Goal: Information Seeking & Learning: Learn about a topic

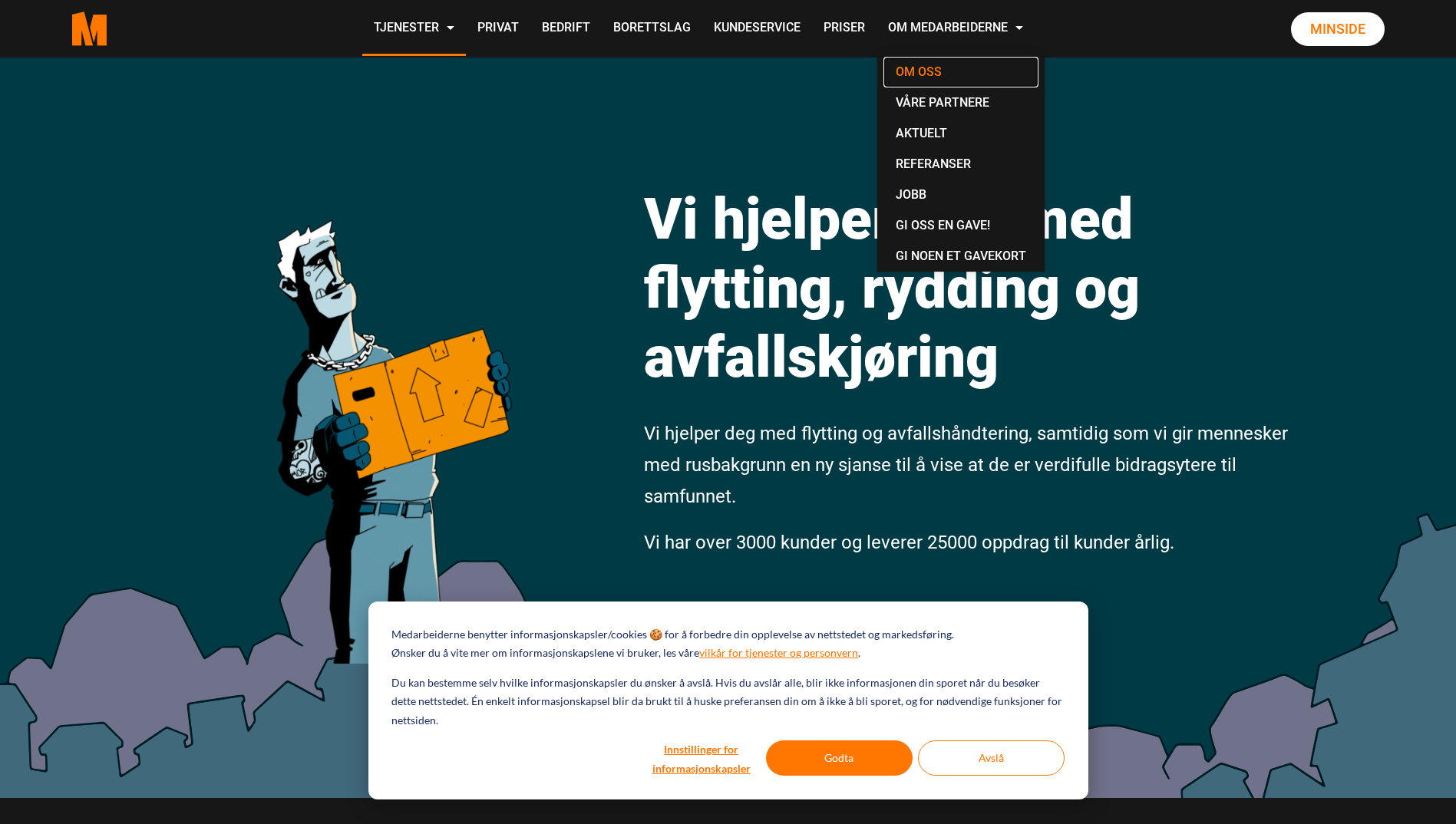
click at [932, 73] on link "Om oss" at bounding box center [961, 72] width 155 height 31
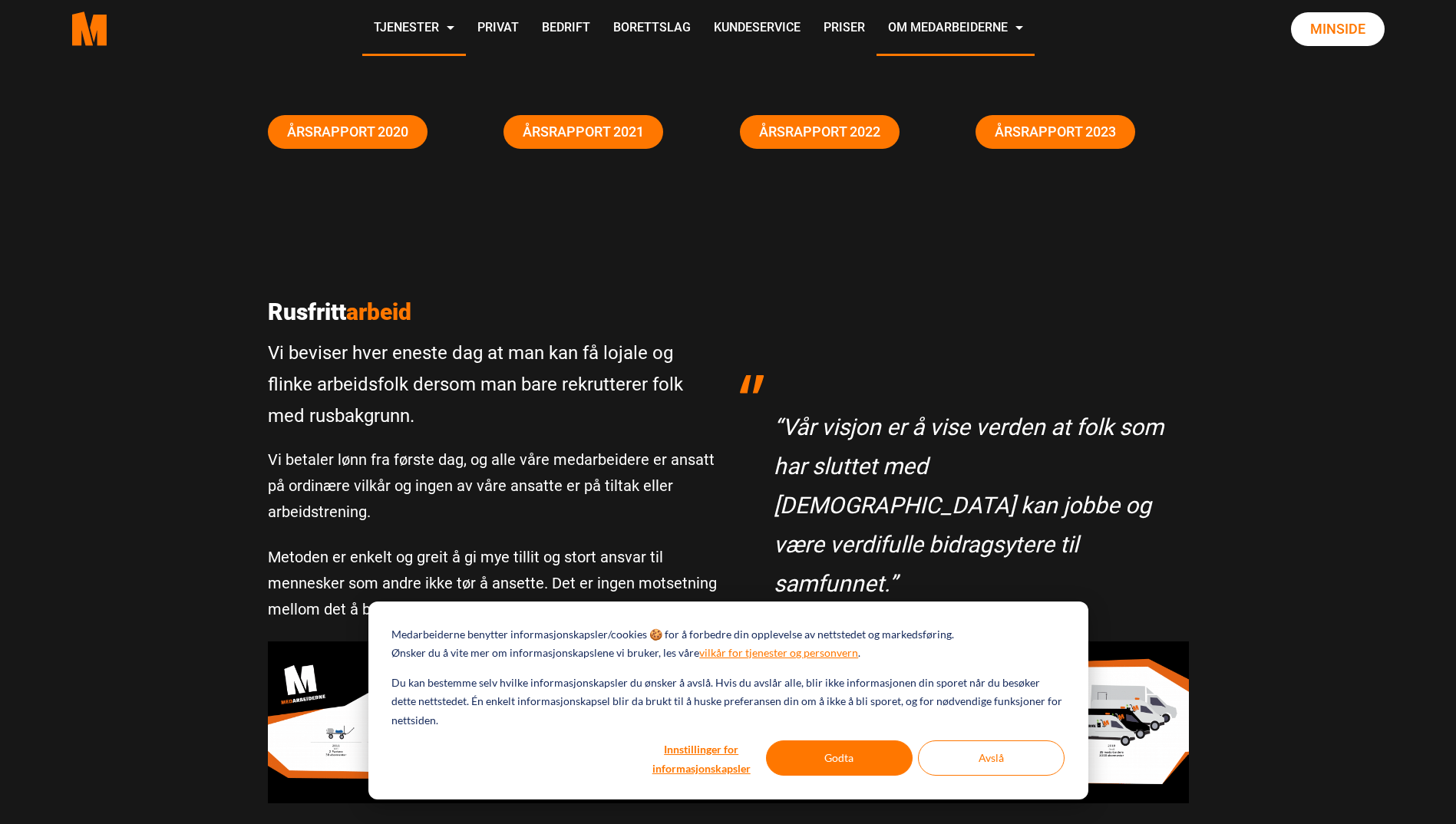
scroll to position [230, 0]
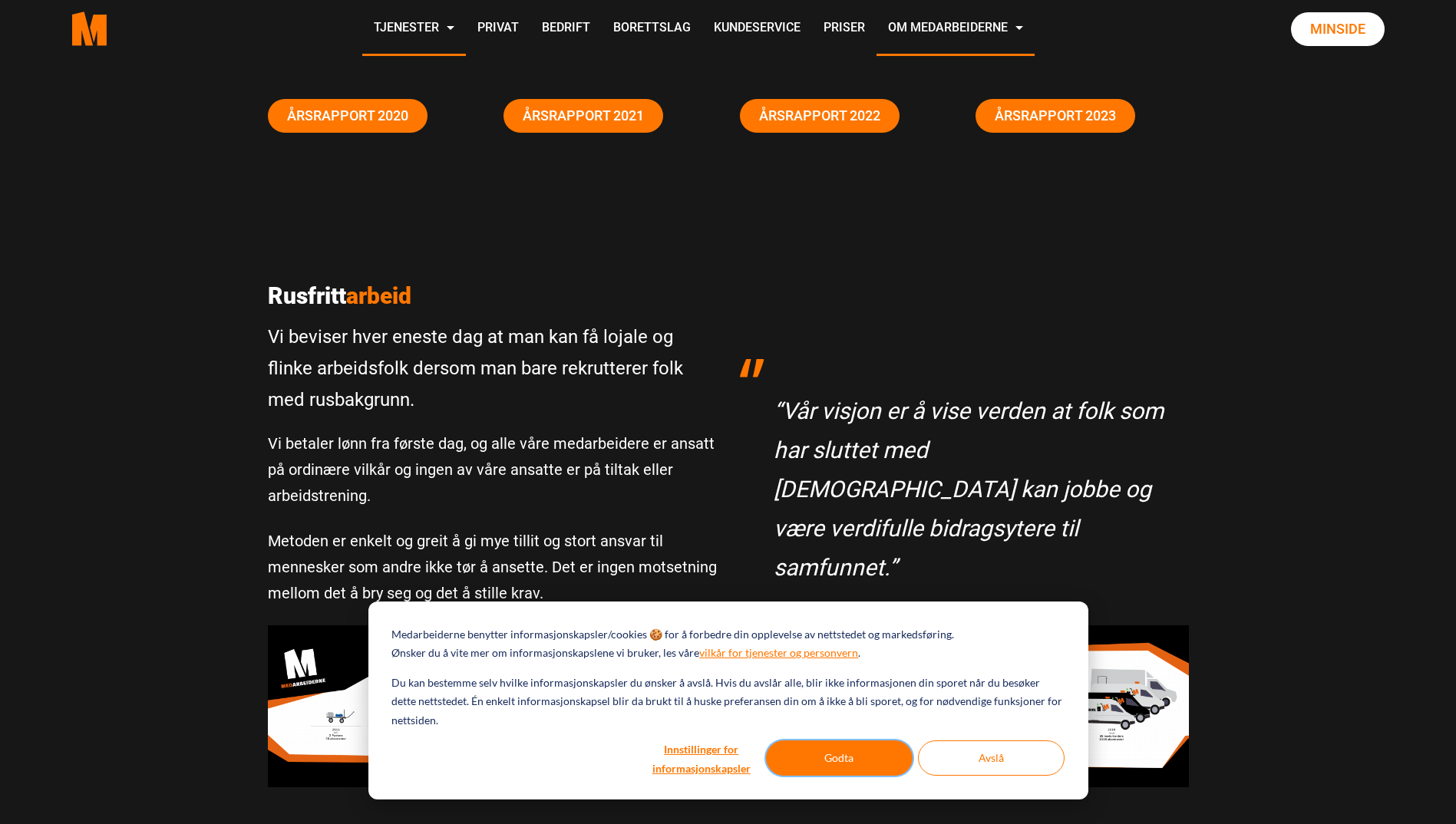
drag, startPoint x: 817, startPoint y: 764, endPoint x: 818, endPoint y: 749, distance: 15.0
click at [816, 764] on button "Godta" at bounding box center [839, 758] width 147 height 36
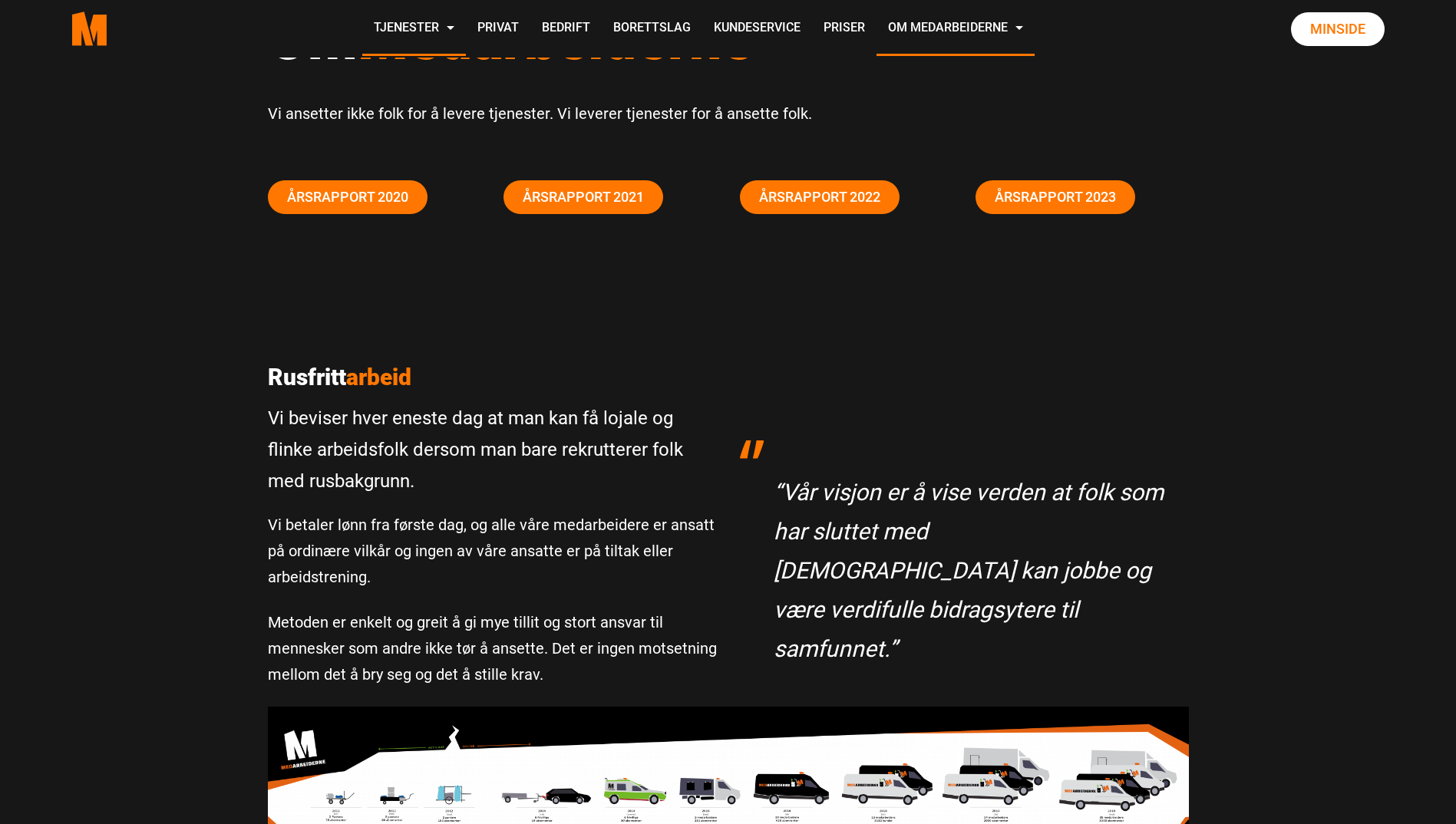
scroll to position [0, 0]
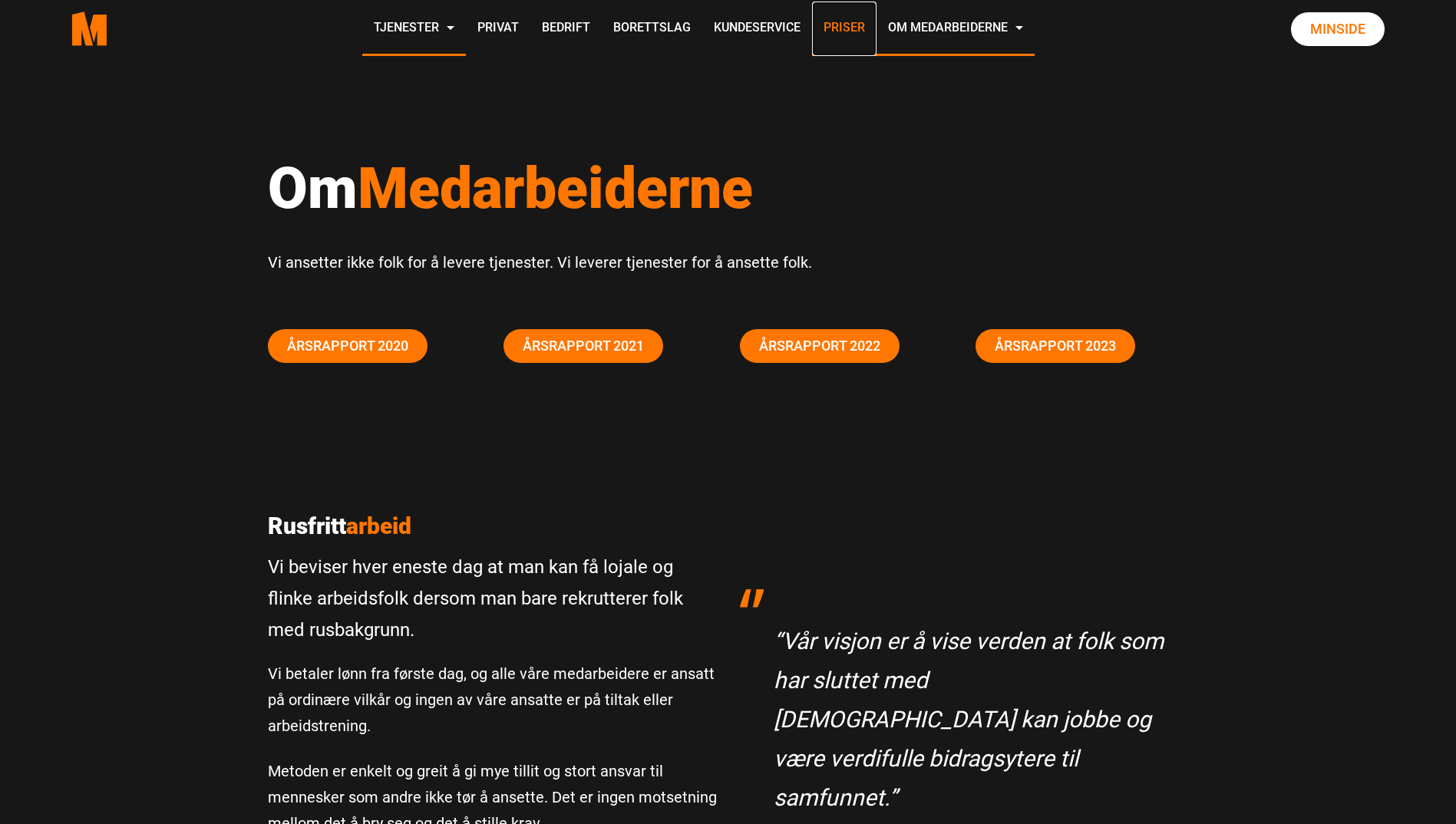
click at [845, 27] on link "Priser" at bounding box center [844, 29] width 65 height 55
